Goal: Navigation & Orientation: Find specific page/section

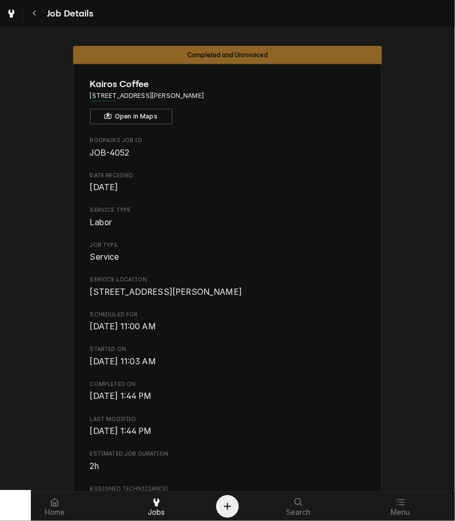
scroll to position [238, 0]
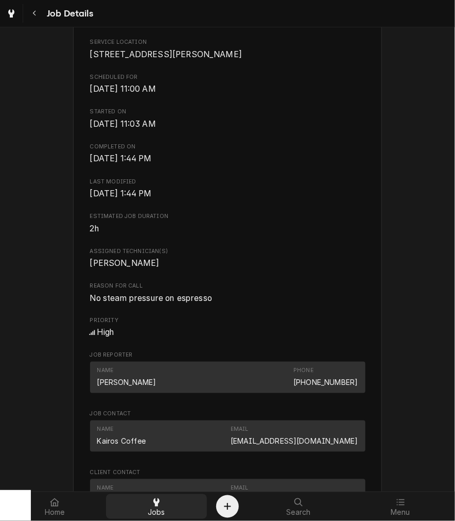
click at [162, 511] on span "Jobs" at bounding box center [157, 513] width 18 height 8
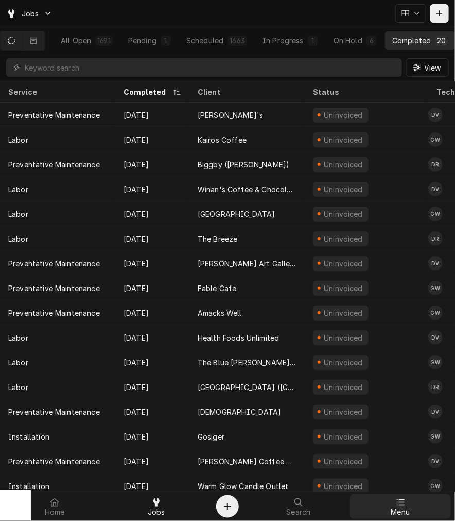
click at [392, 499] on div "Menu" at bounding box center [400, 506] width 97 height 21
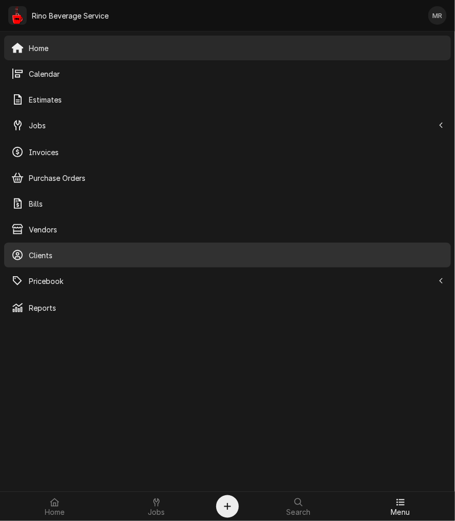
click at [67, 263] on div "Clients" at bounding box center [227, 255] width 443 height 21
